Goal: Navigation & Orientation: Go to known website

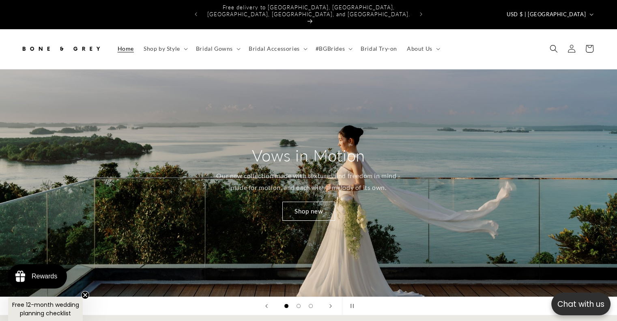
scroll to position [0, 63]
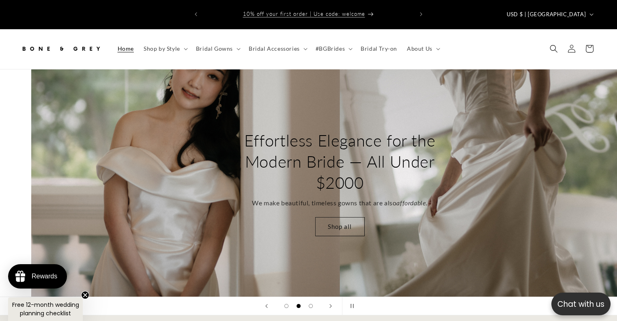
scroll to position [0, 617]
